Goal: Task Accomplishment & Management: Manage account settings

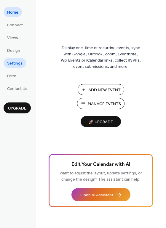
click at [16, 63] on span "Settings" at bounding box center [14, 64] width 15 height 6
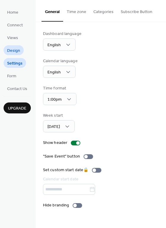
click at [17, 48] on span "Design" at bounding box center [13, 51] width 13 height 6
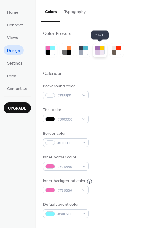
click at [97, 47] on div at bounding box center [98, 48] width 4 height 4
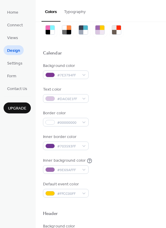
scroll to position [22, 0]
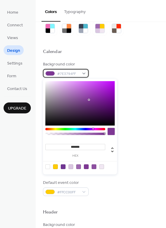
click at [53, 74] on div at bounding box center [49, 73] width 9 height 5
type input "*******"
click at [49, 84] on div at bounding box center [79, 103] width 69 height 44
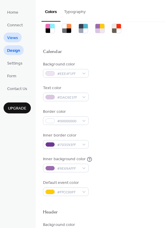
click at [17, 39] on span "Views" at bounding box center [12, 38] width 11 height 6
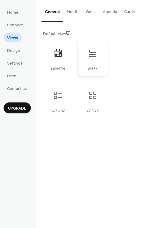
click at [92, 65] on div "Week" at bounding box center [93, 57] width 30 height 37
click at [58, 63] on div "Month" at bounding box center [58, 57] width 30 height 37
click at [15, 79] on span "Form" at bounding box center [11, 76] width 9 height 6
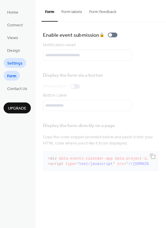
click at [14, 65] on span "Settings" at bounding box center [14, 64] width 15 height 6
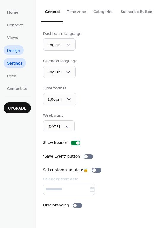
click at [14, 51] on span "Design" at bounding box center [13, 51] width 13 height 6
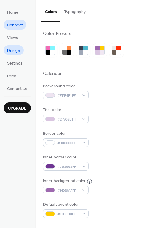
click at [14, 27] on span "Connect" at bounding box center [15, 25] width 16 height 6
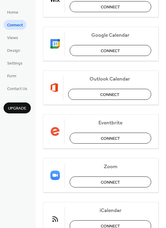
scroll to position [96, 0]
